Goal: Obtain resource: Download file/media

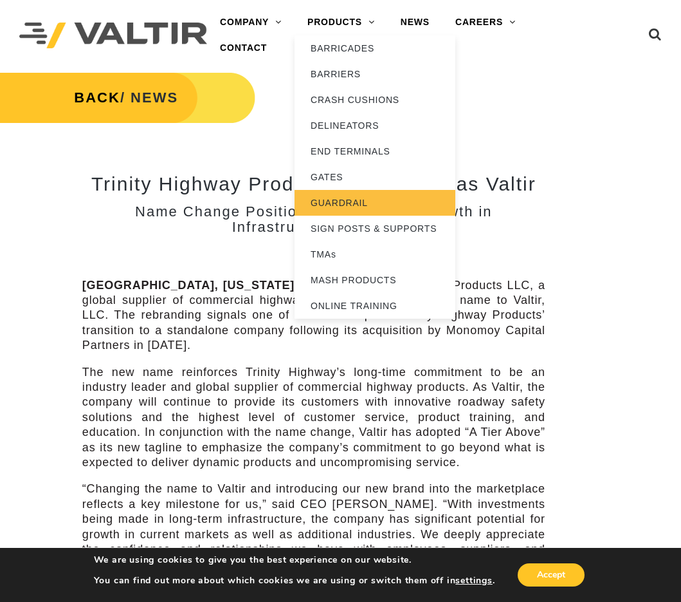
click at [333, 198] on link "GUARDRAIL" at bounding box center [375, 203] width 161 height 26
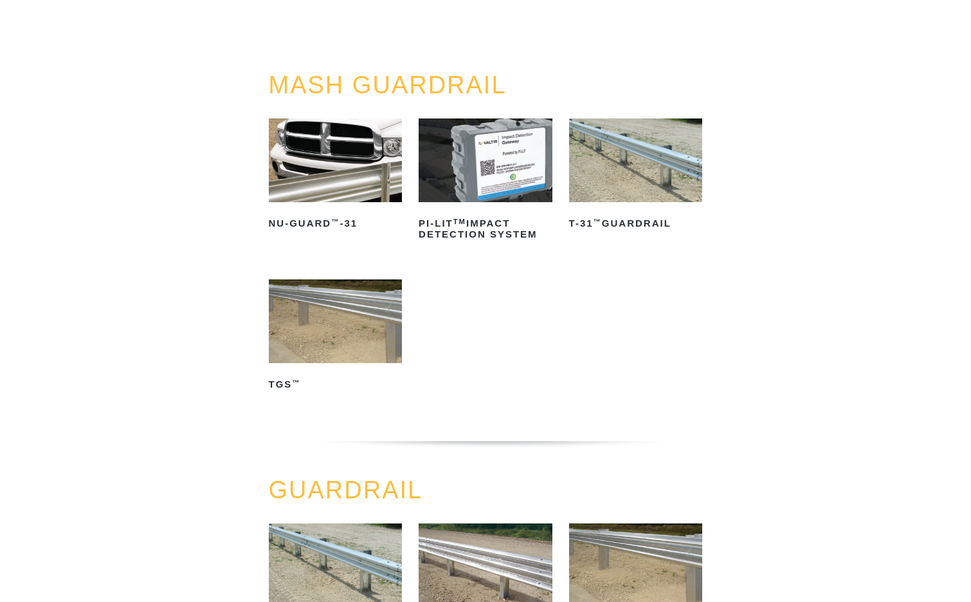
scroll to position [129, 0]
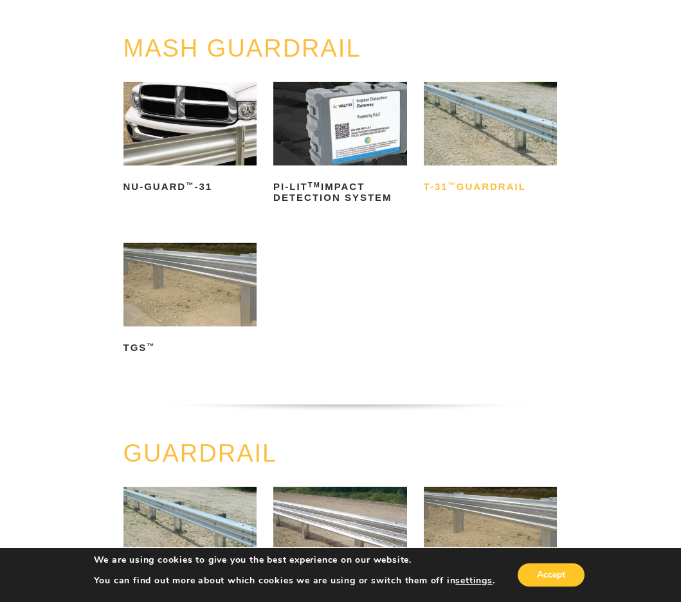
click at [516, 188] on h2 "T-31 ™ Guardrail" at bounding box center [491, 187] width 134 height 21
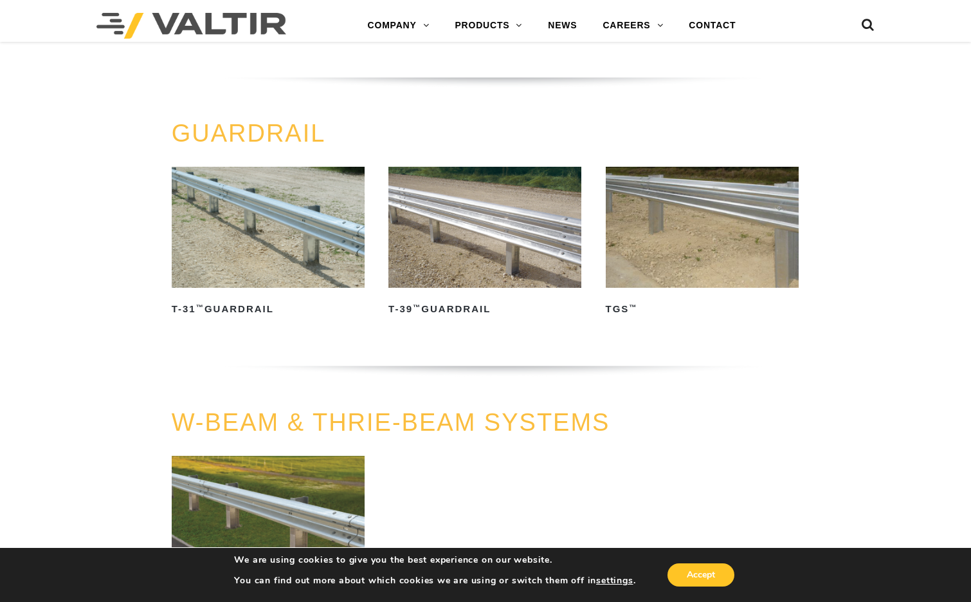
scroll to position [515, 0]
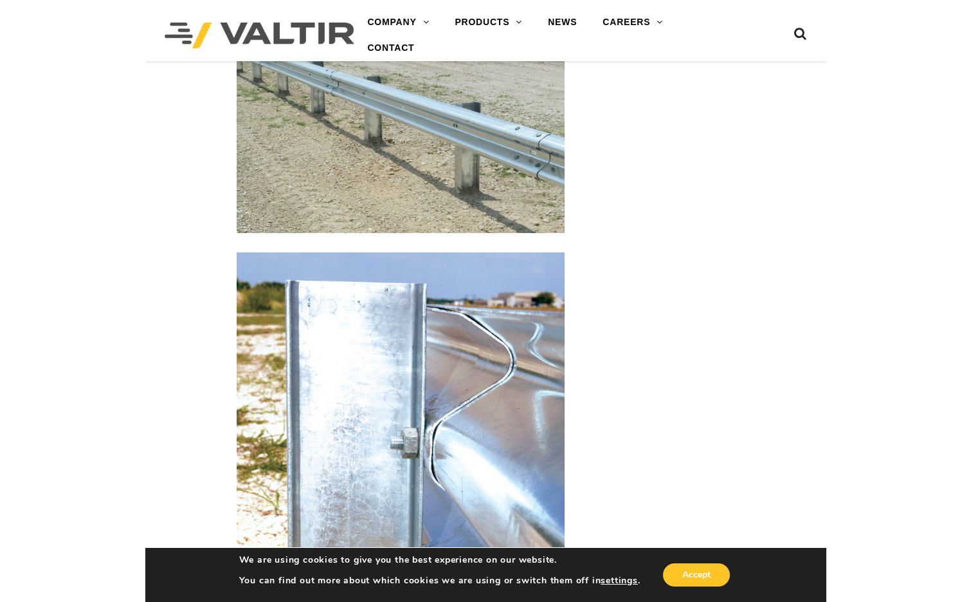
scroll to position [965, 0]
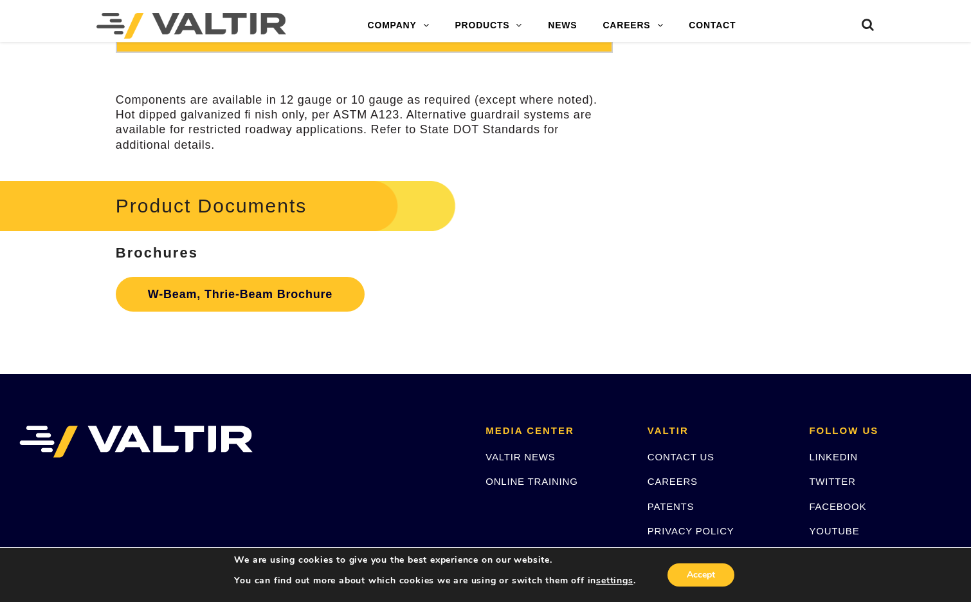
scroll to position [3860, 0]
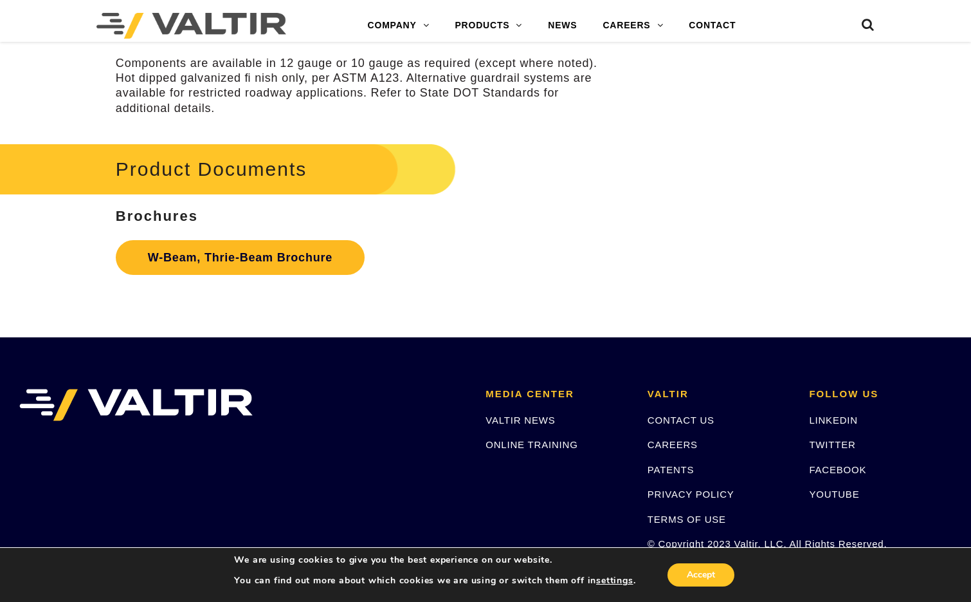
click at [282, 260] on link "W-Beam, Thrie-Beam Brochure" at bounding box center [240, 257] width 249 height 35
